Goal: Browse casually

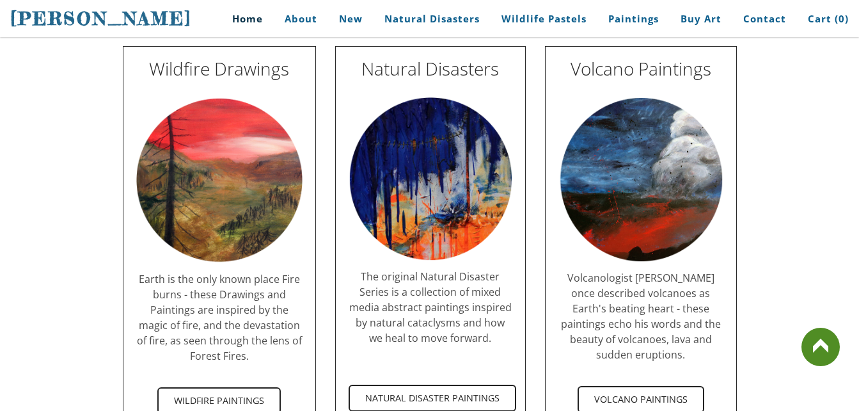
scroll to position [2324, 0]
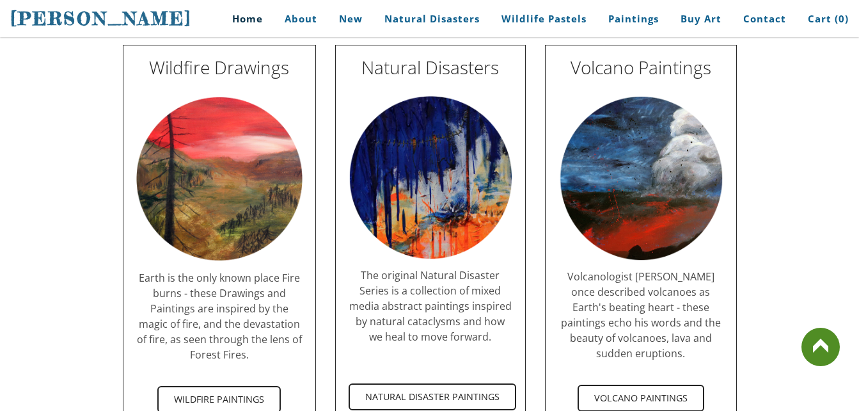
click at [425, 181] on img at bounding box center [430, 178] width 164 height 164
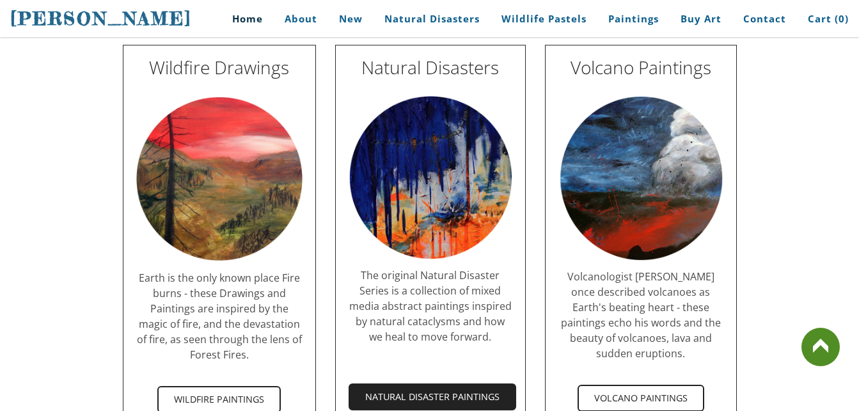
click at [396, 386] on span "Natural Disaster Paintings" at bounding box center [432, 396] width 165 height 24
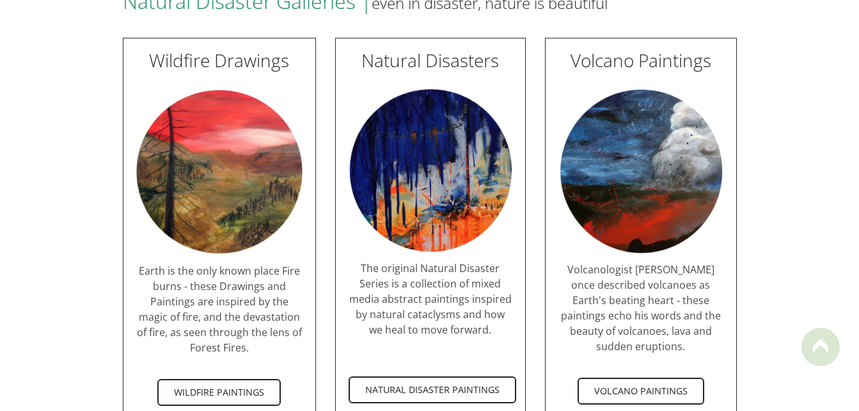
scroll to position [2379, 0]
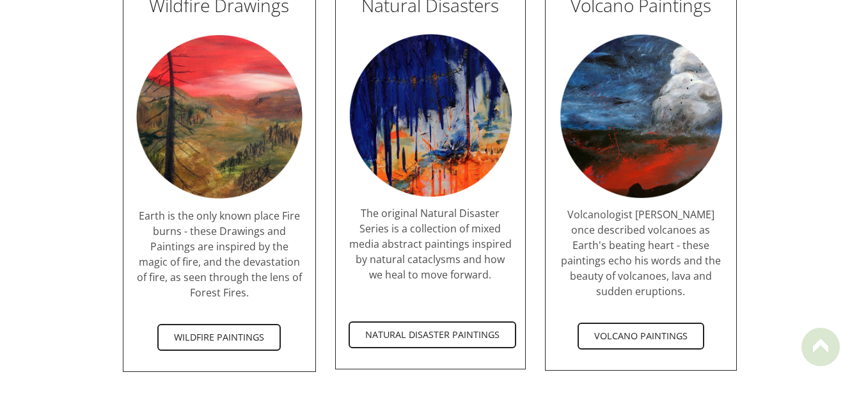
click at [209, 384] on div at bounding box center [430, 409] width 614 height 50
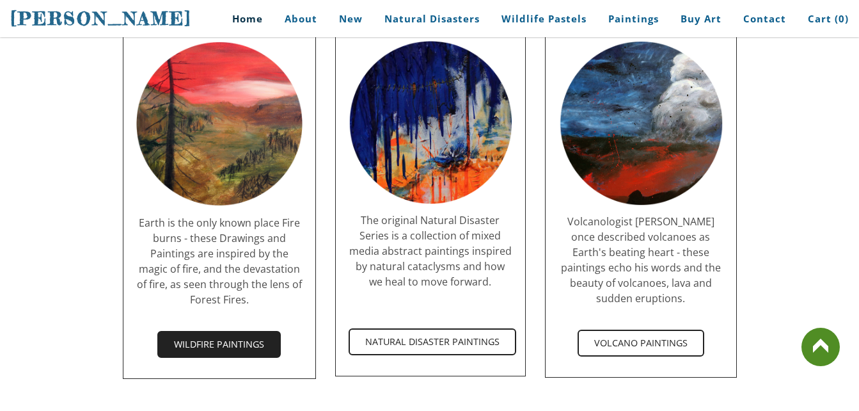
click at [232, 332] on span "Wildfire Paintings" at bounding box center [219, 344] width 121 height 24
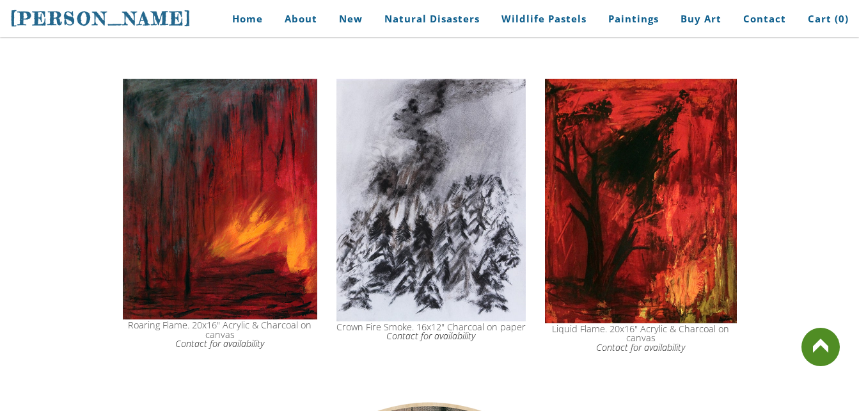
scroll to position [1041, 0]
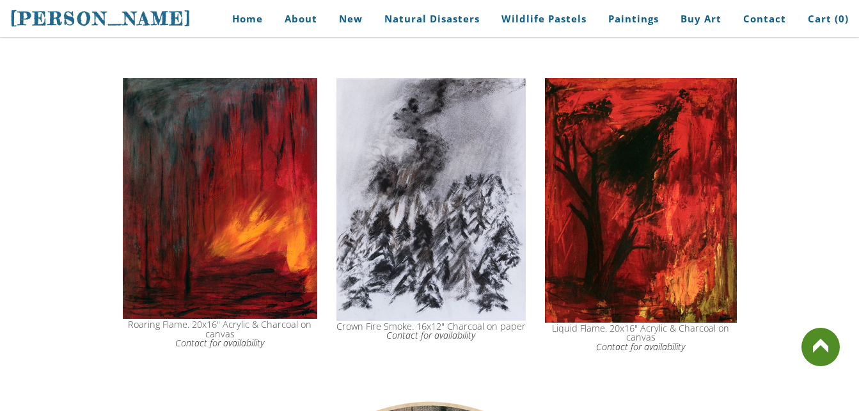
click at [208, 222] on img at bounding box center [220, 198] width 194 height 241
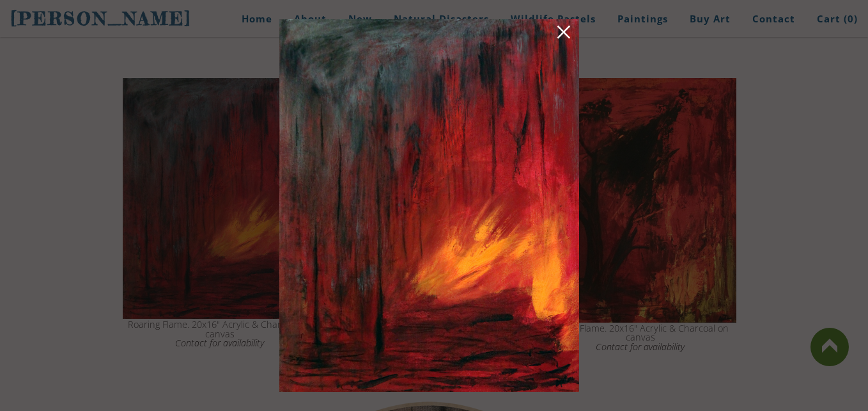
drag, startPoint x: 432, startPoint y: 184, endPoint x: 439, endPoint y: 184, distance: 7.0
click at [568, 34] on link at bounding box center [564, 34] width 18 height 20
